Goal: Browse casually: Explore the website without a specific task or goal

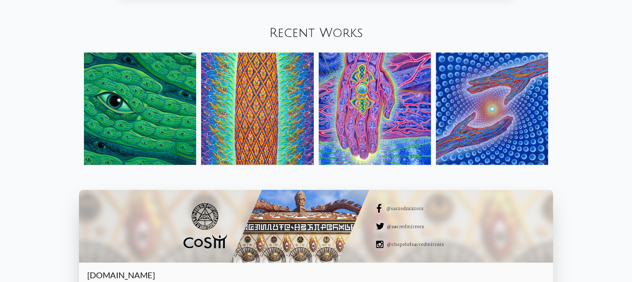
scroll to position [969, 0]
click at [101, 105] on img at bounding box center [140, 108] width 112 height 112
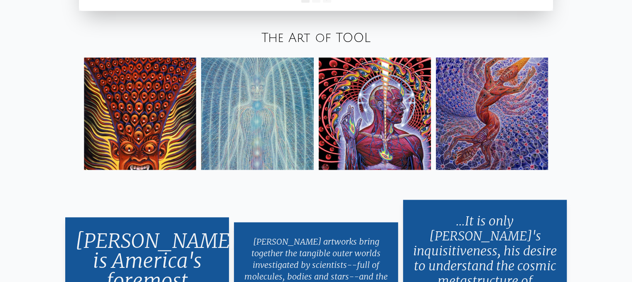
scroll to position [1440, 0]
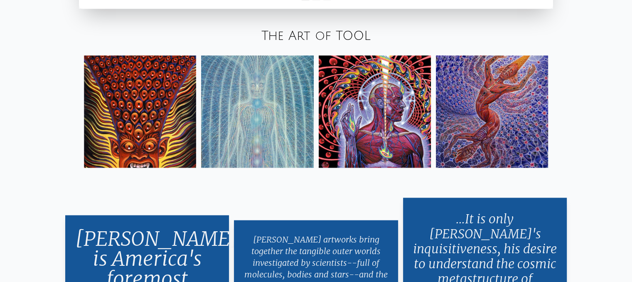
click at [404, 133] on img at bounding box center [375, 111] width 112 height 112
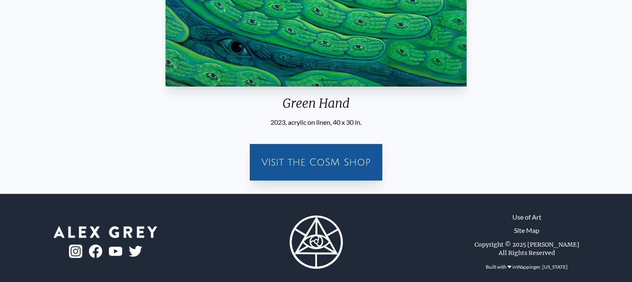
scroll to position [218, 0]
click at [336, 161] on div "Visit the CoSM Shop" at bounding box center [316, 162] width 123 height 27
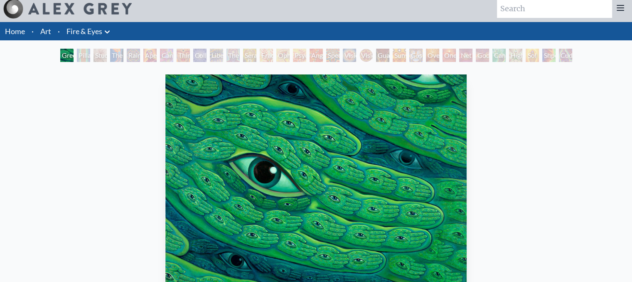
scroll to position [0, 0]
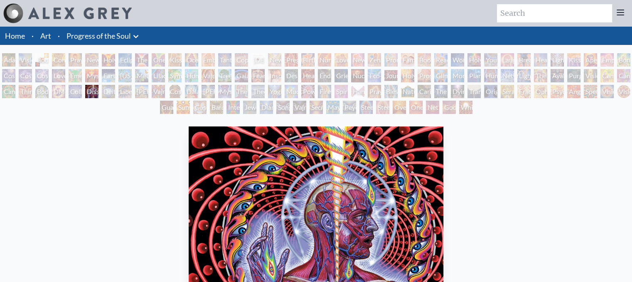
scroll to position [17, 0]
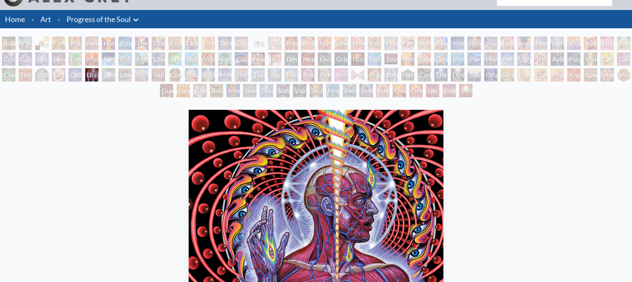
click at [12, 45] on div "Adam & Eve" at bounding box center [8, 43] width 13 height 13
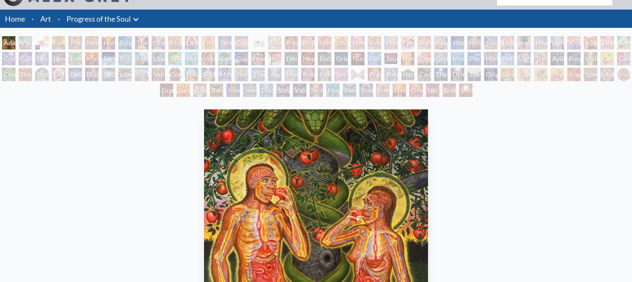
scroll to position [17, 0]
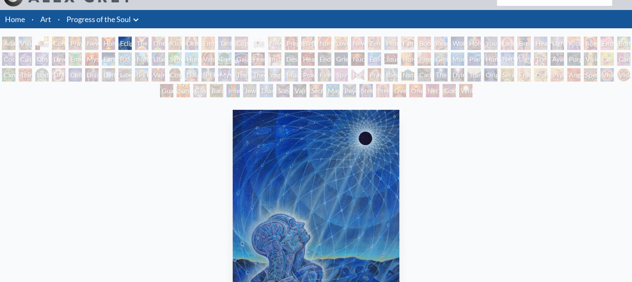
scroll to position [80, 0]
